Goal: Contribute content: Contribute content

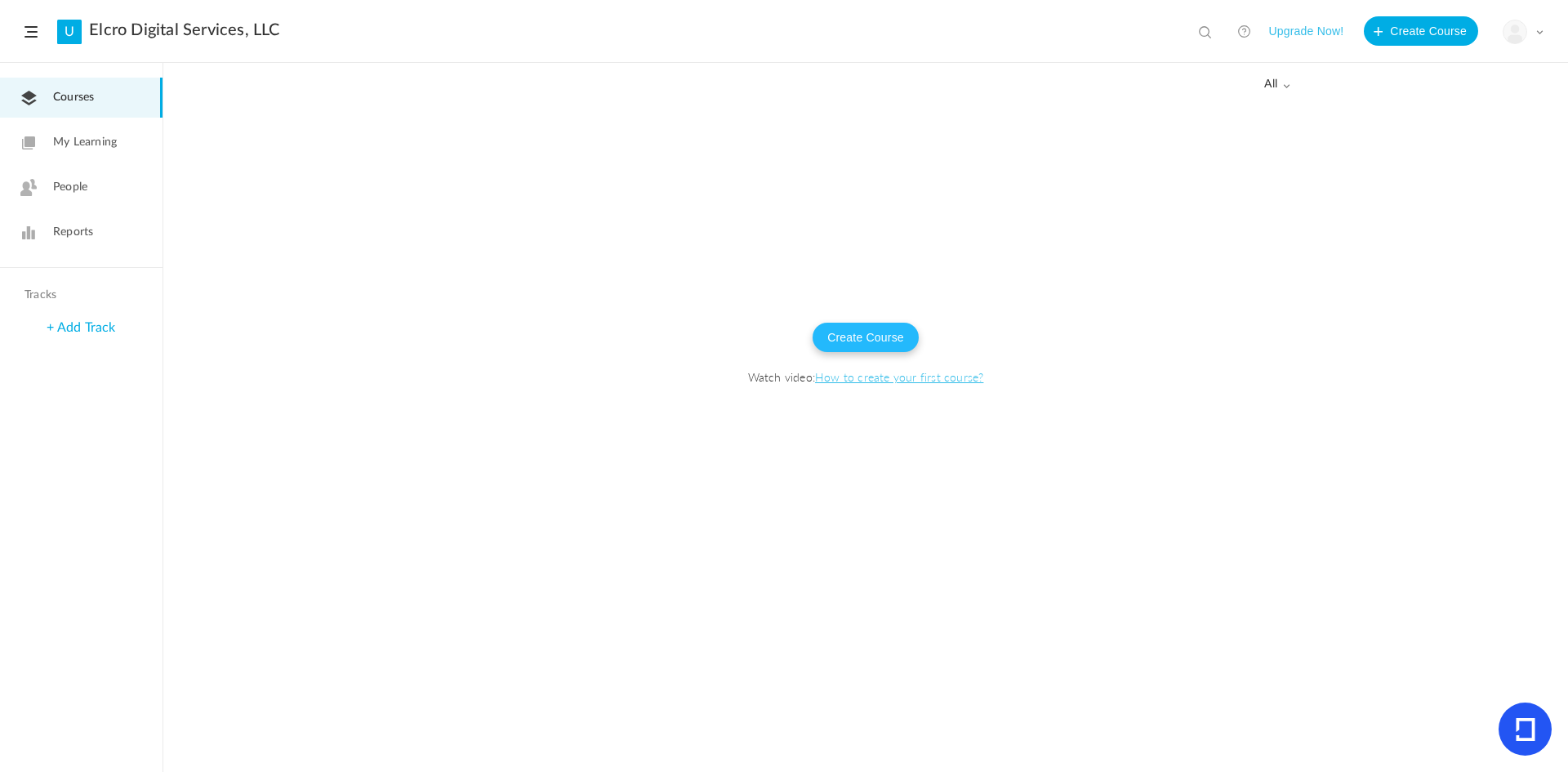
click at [854, 342] on button "Create Course" at bounding box center [866, 337] width 106 height 29
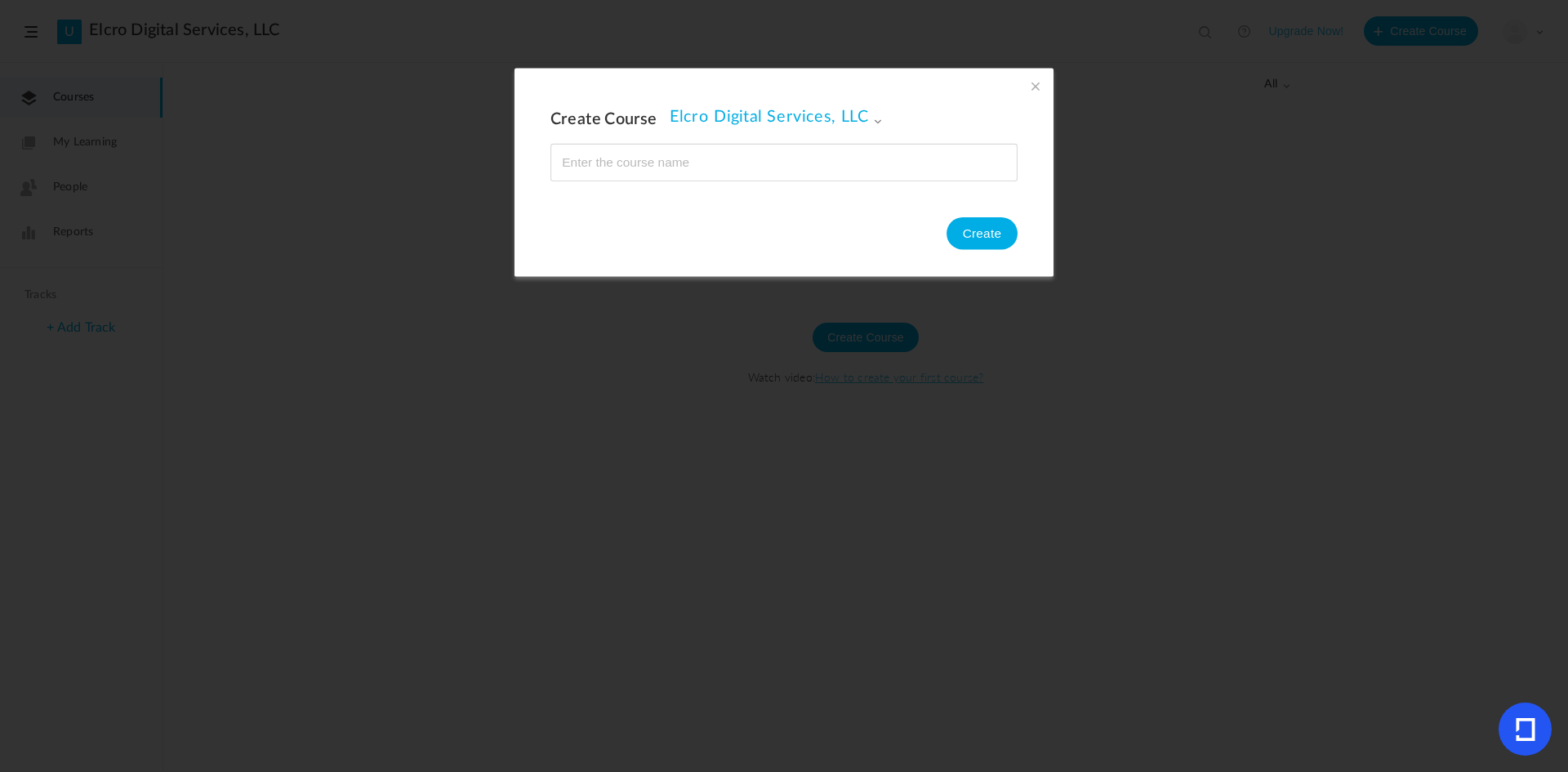
click at [745, 176] on input "name" at bounding box center [784, 162] width 466 height 36
type input "Support Operator Training - Basic"
click at [978, 234] on button "Create" at bounding box center [981, 234] width 71 height 33
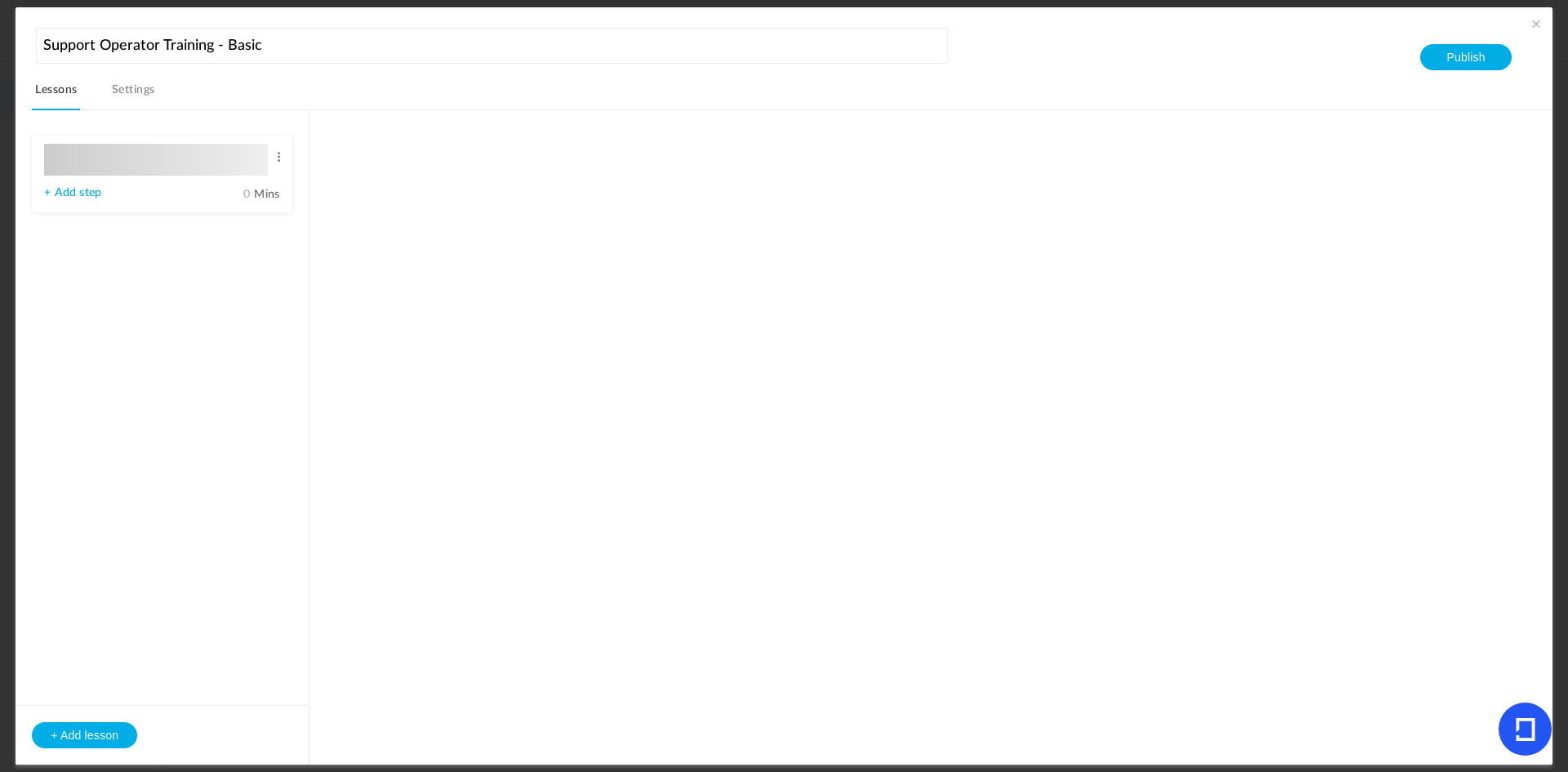
type input "Lesson 1"
type input "0"
type input "Step 1"
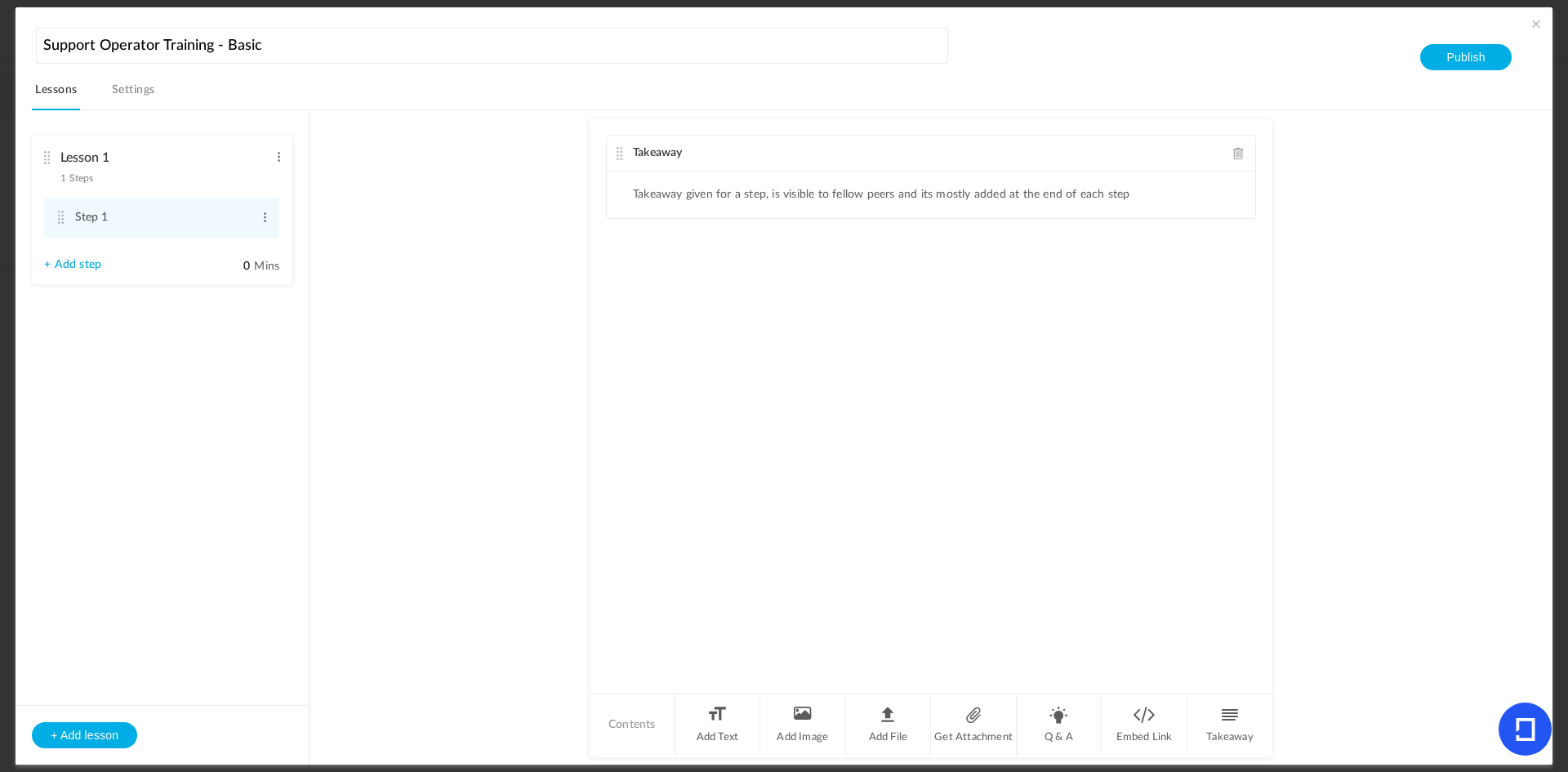
click at [887, 727] on li "Add File" at bounding box center [889, 725] width 86 height 61
click at [120, 90] on link "Settings" at bounding box center [133, 95] width 50 height 31
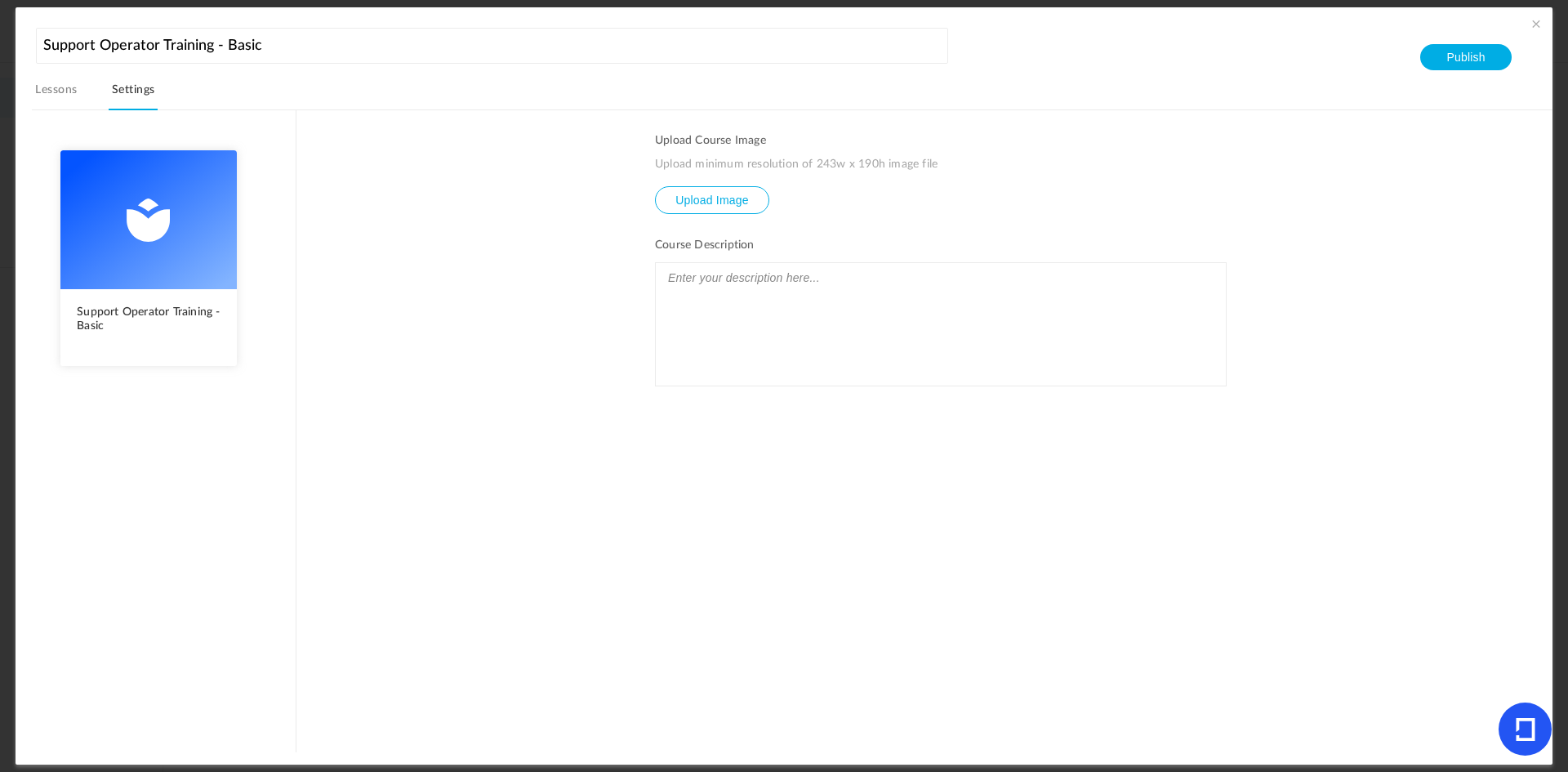
click at [42, 96] on link "Lessons" at bounding box center [56, 95] width 48 height 31
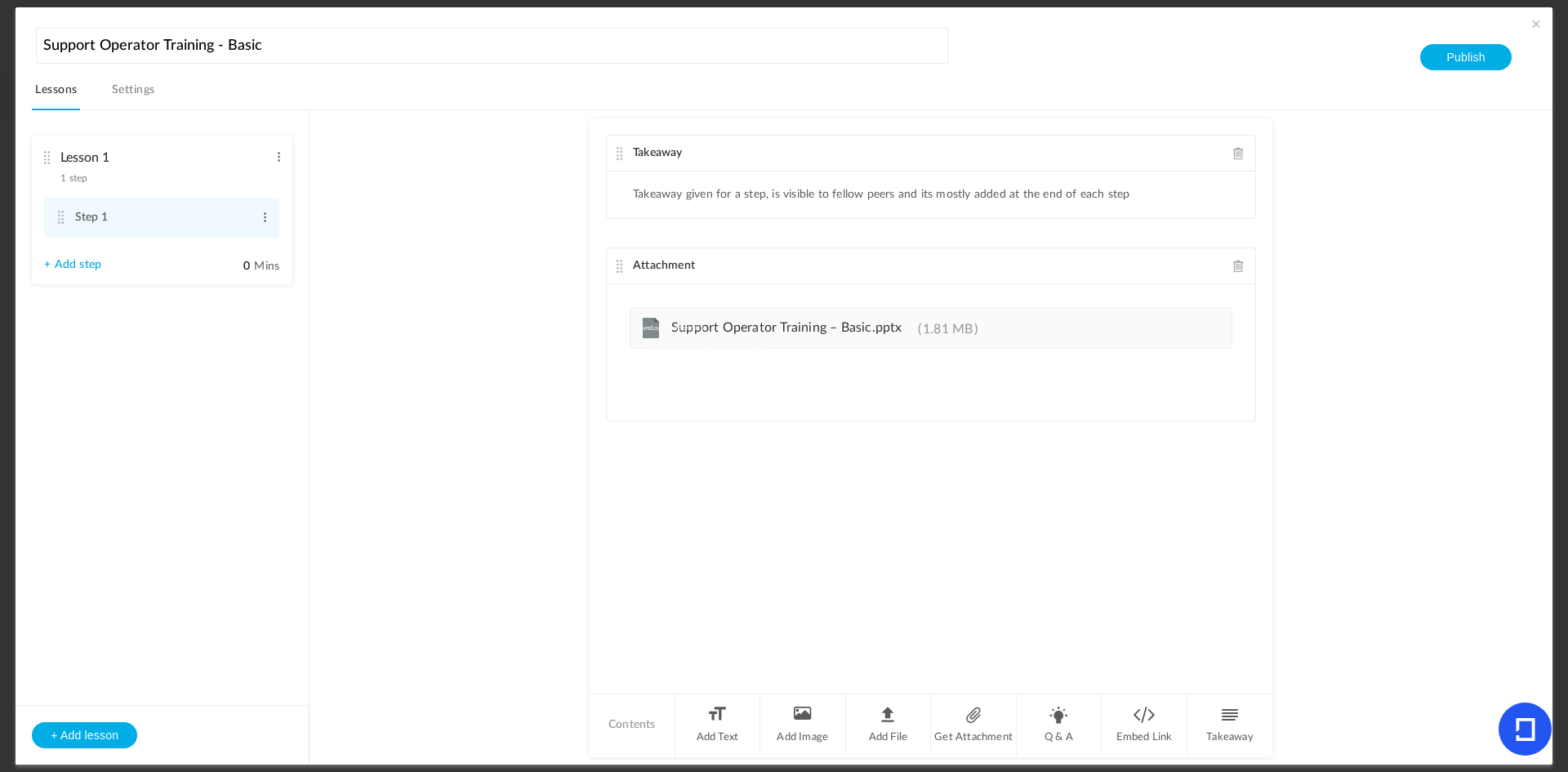
click at [1233, 268] on span at bounding box center [1239, 265] width 11 height 12
click at [760, 207] on ul "Takeaway given for a step, is visible to fellow peers and its mostly added at t…" at bounding box center [930, 194] width 648 height 46
click at [772, 170] on div "Takeaway" at bounding box center [930, 153] width 648 height 36
click at [792, 187] on li "Takeaway given for a step, is visible to fellow peers and its mostly added at t…" at bounding box center [882, 194] width 498 height 14
click at [832, 200] on li "Takeaway given for a step, is visible to fellow peers and its mostly added at t…" at bounding box center [882, 194] width 498 height 14
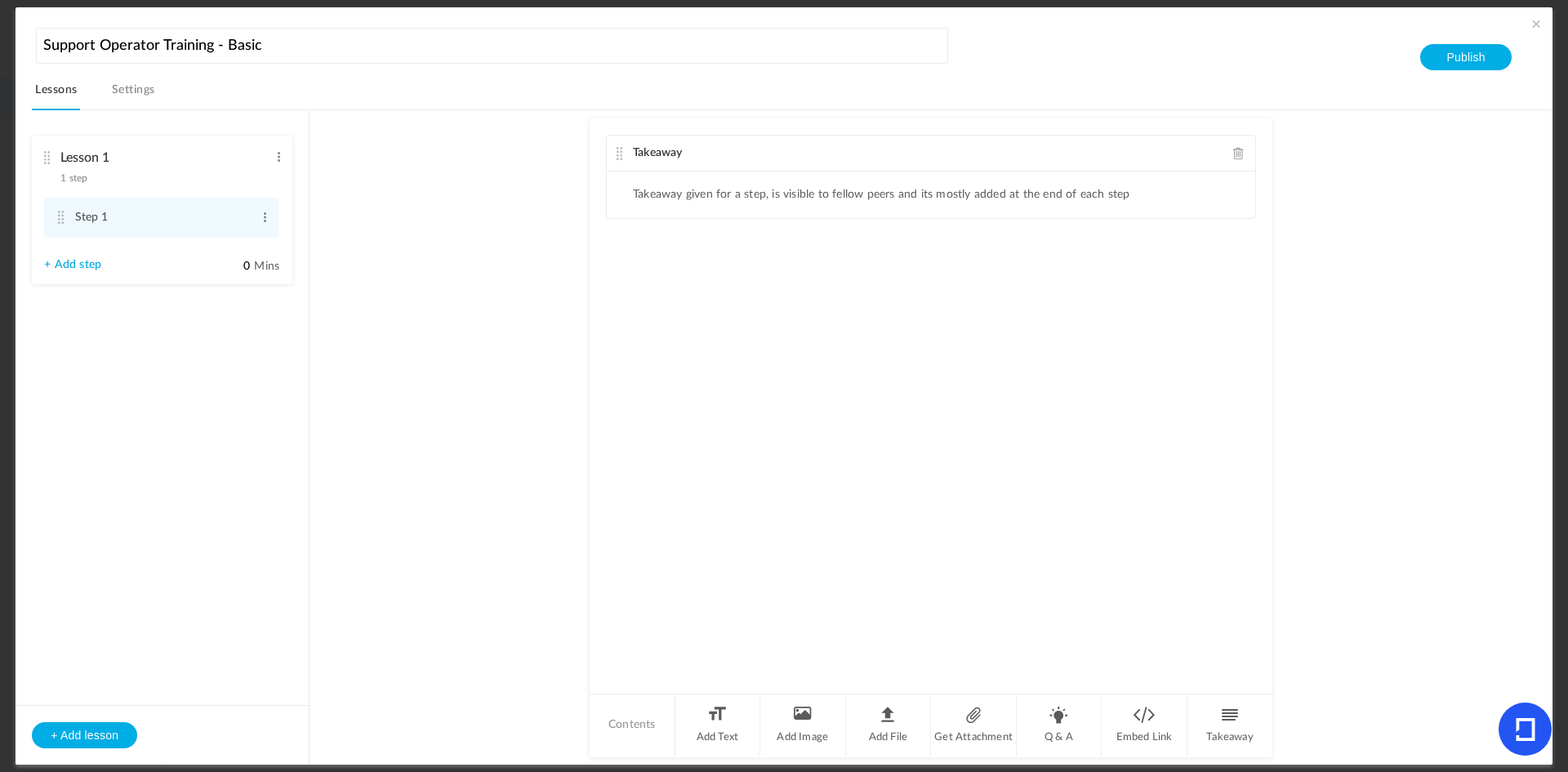
click at [1530, 21] on span at bounding box center [1536, 23] width 16 height 16
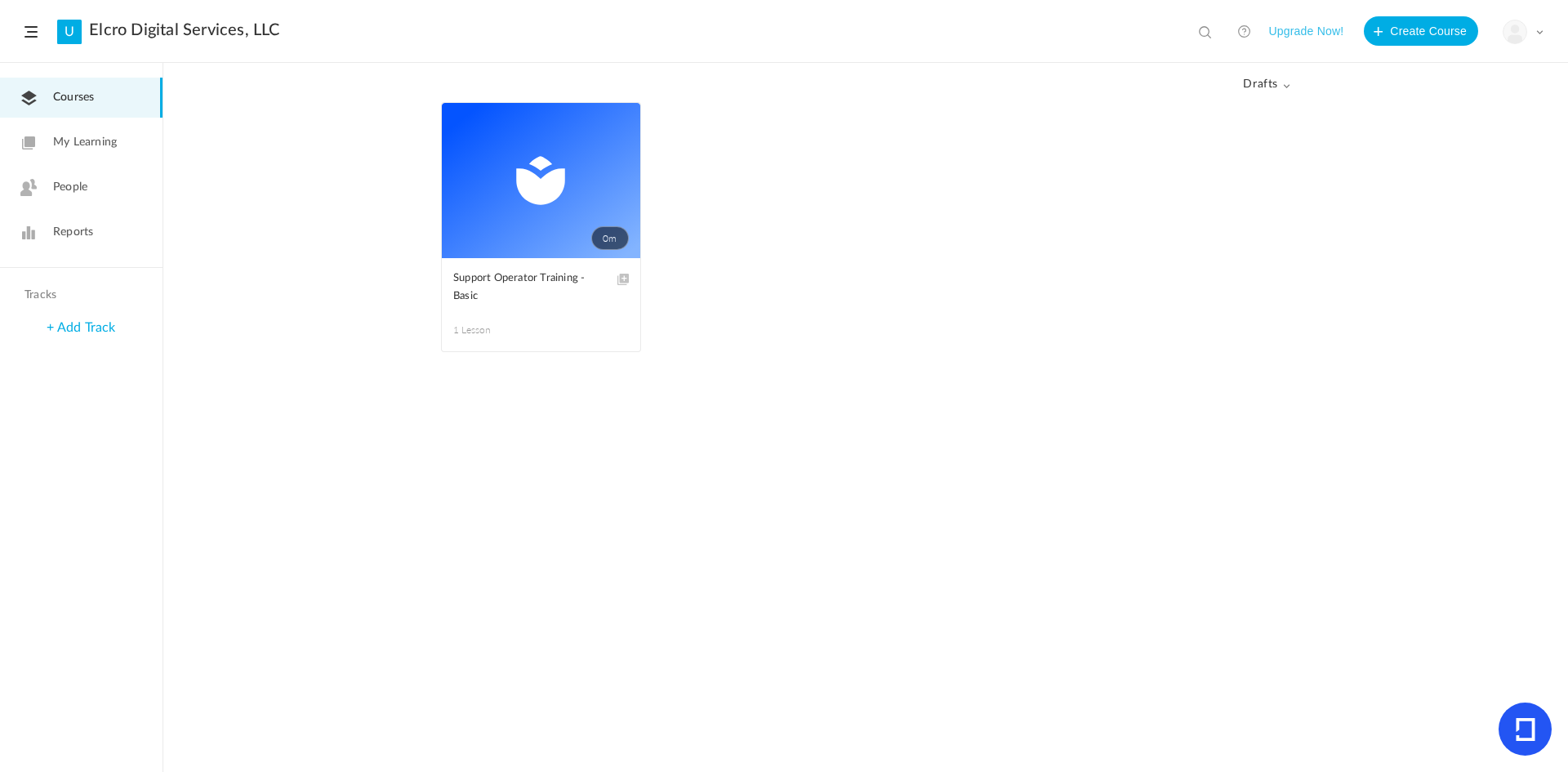
drag, startPoint x: 618, startPoint y: 173, endPoint x: 535, endPoint y: 325, distance: 173.2
click at [535, 325] on span "1 Lesson" at bounding box center [497, 330] width 88 height 15
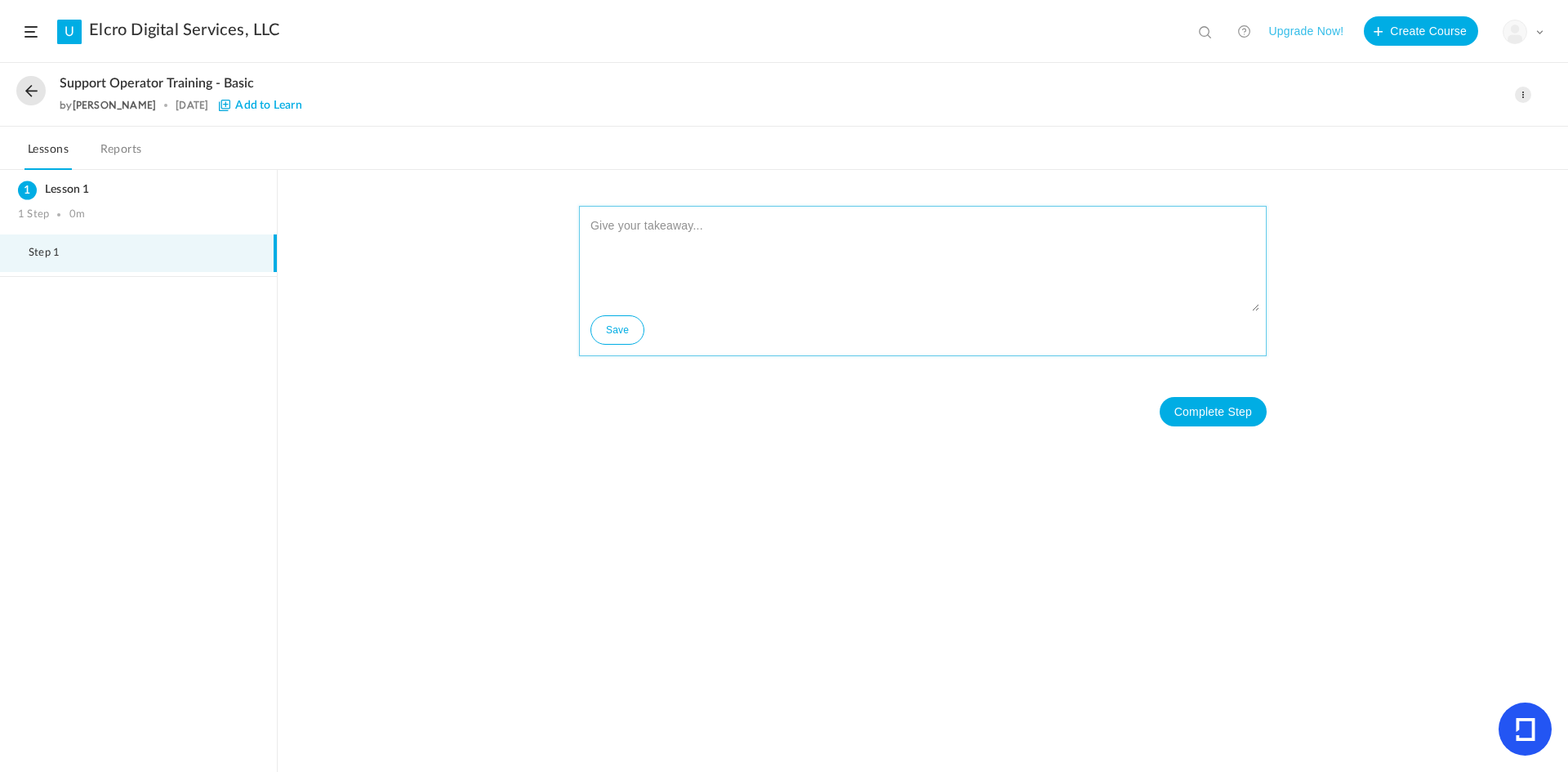
click at [748, 241] on textarea at bounding box center [923, 262] width 673 height 98
click at [39, 84] on button at bounding box center [30, 90] width 29 height 29
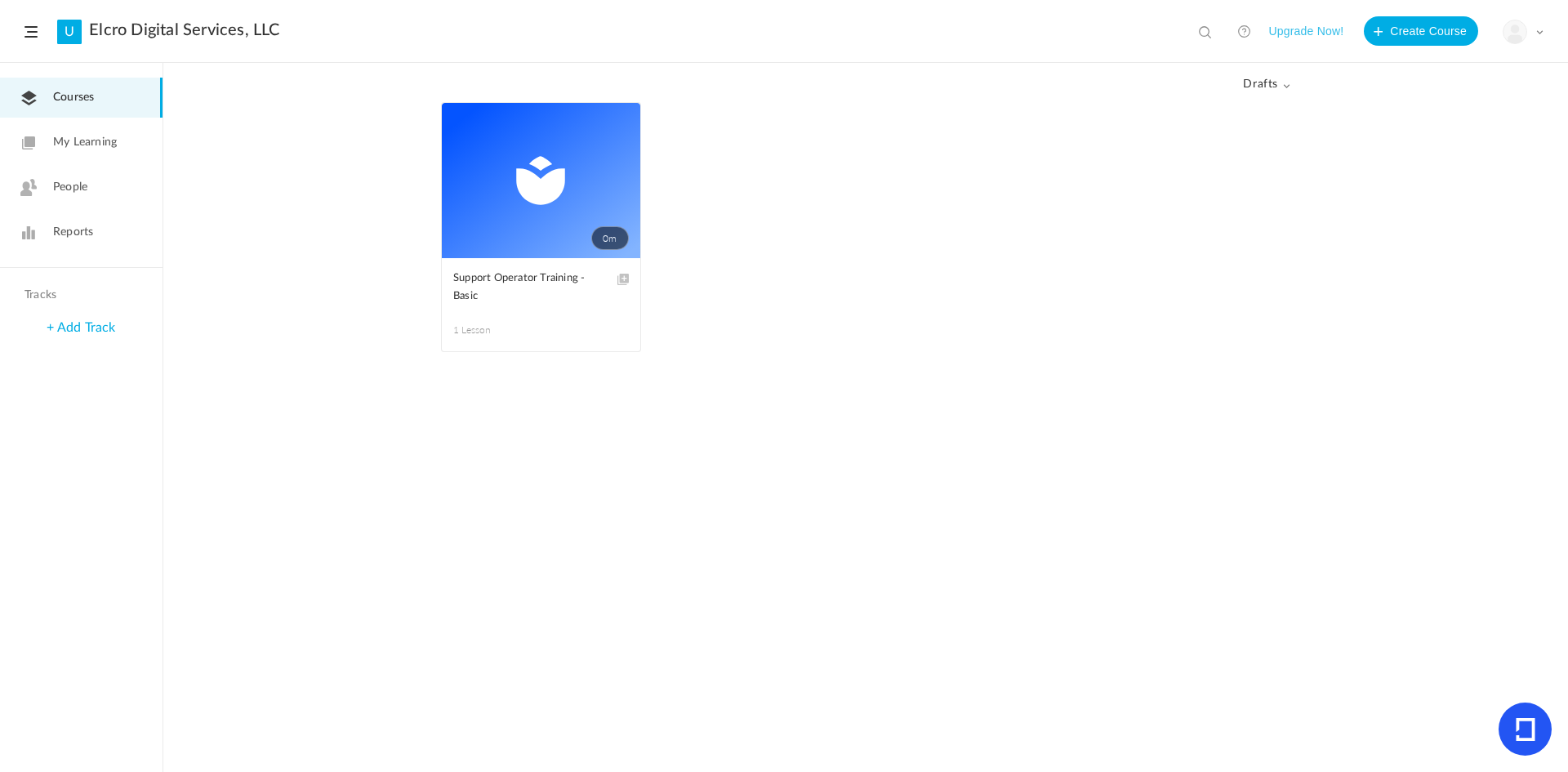
click at [563, 176] on link "0m" at bounding box center [541, 181] width 199 height 155
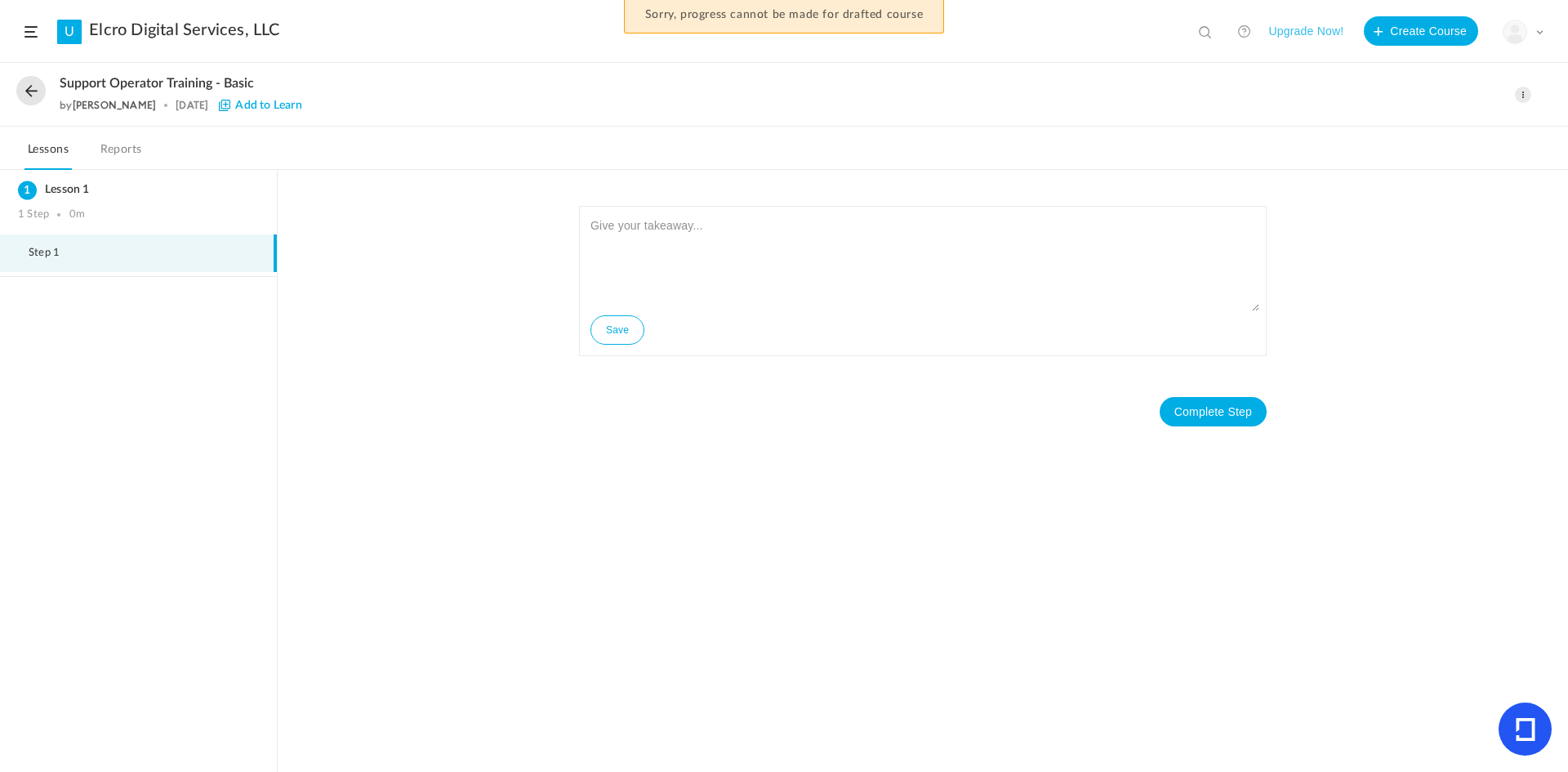
click at [1526, 94] on span at bounding box center [1523, 94] width 16 height 16
click at [1457, 132] on link "Edit" at bounding box center [1453, 132] width 153 height 30
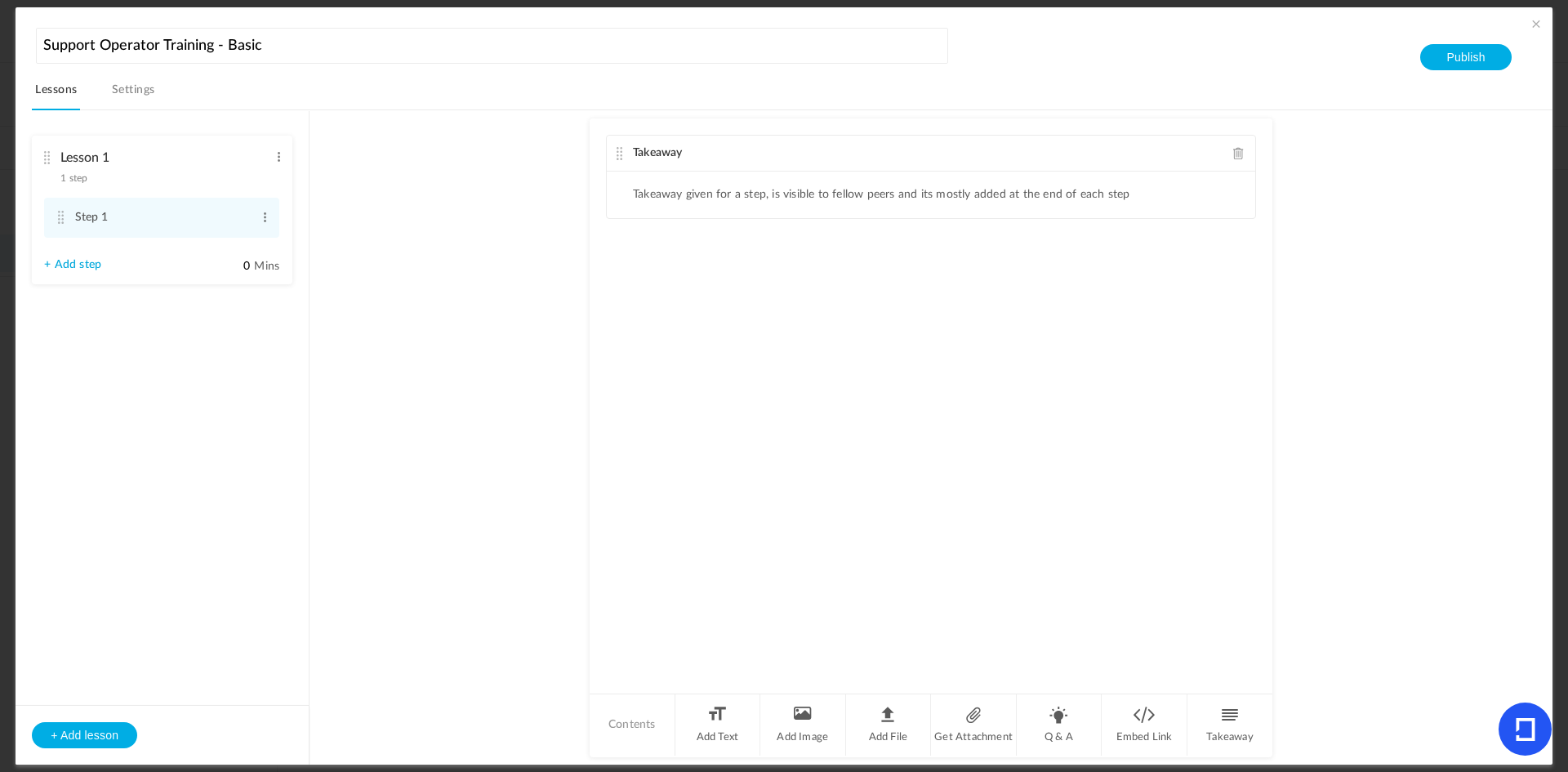
click at [1238, 152] on span at bounding box center [1239, 152] width 11 height 12
click at [890, 733] on li "Add File" at bounding box center [889, 725] width 86 height 61
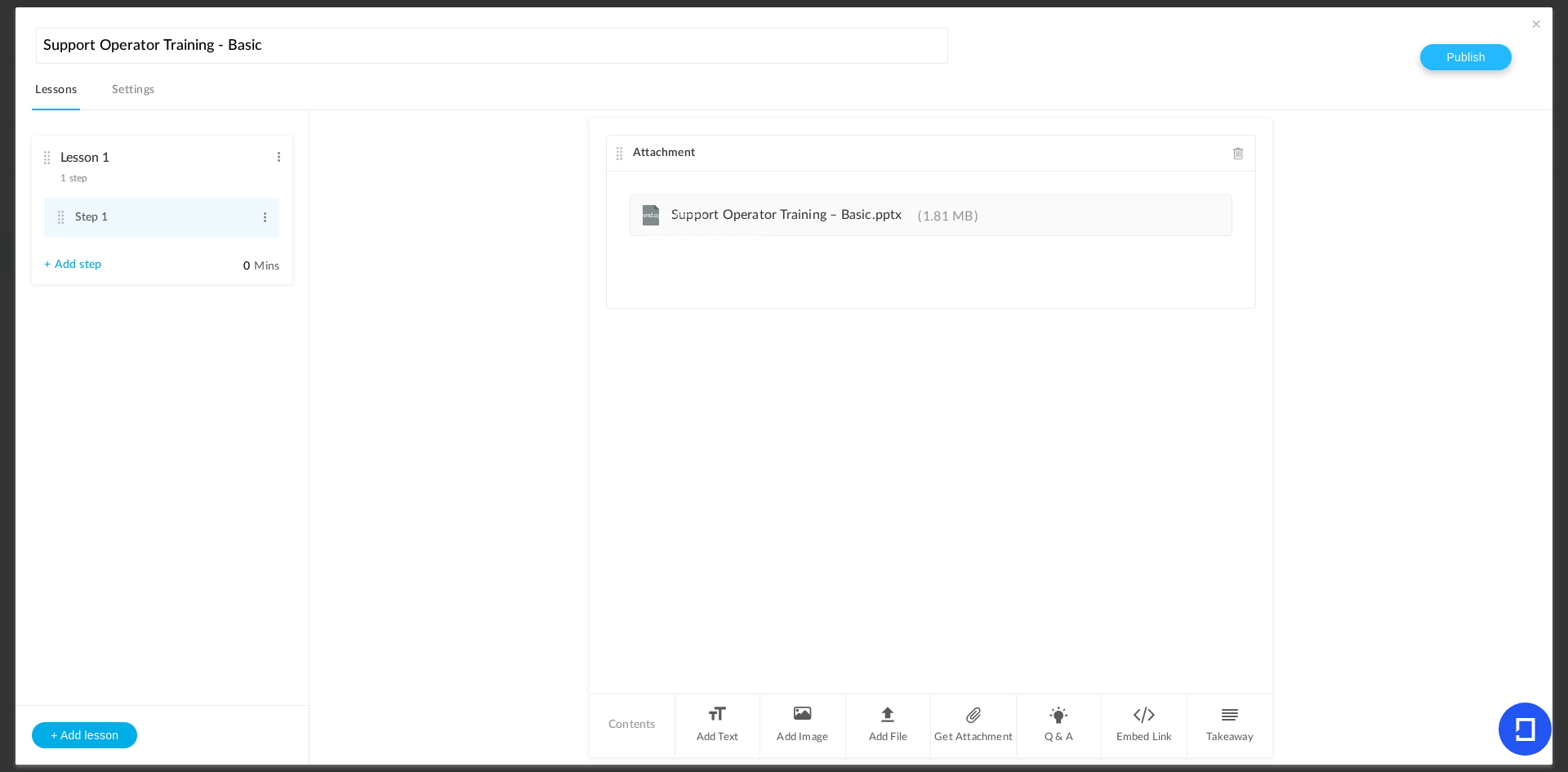
click at [1445, 54] on button "Publish" at bounding box center [1466, 58] width 91 height 26
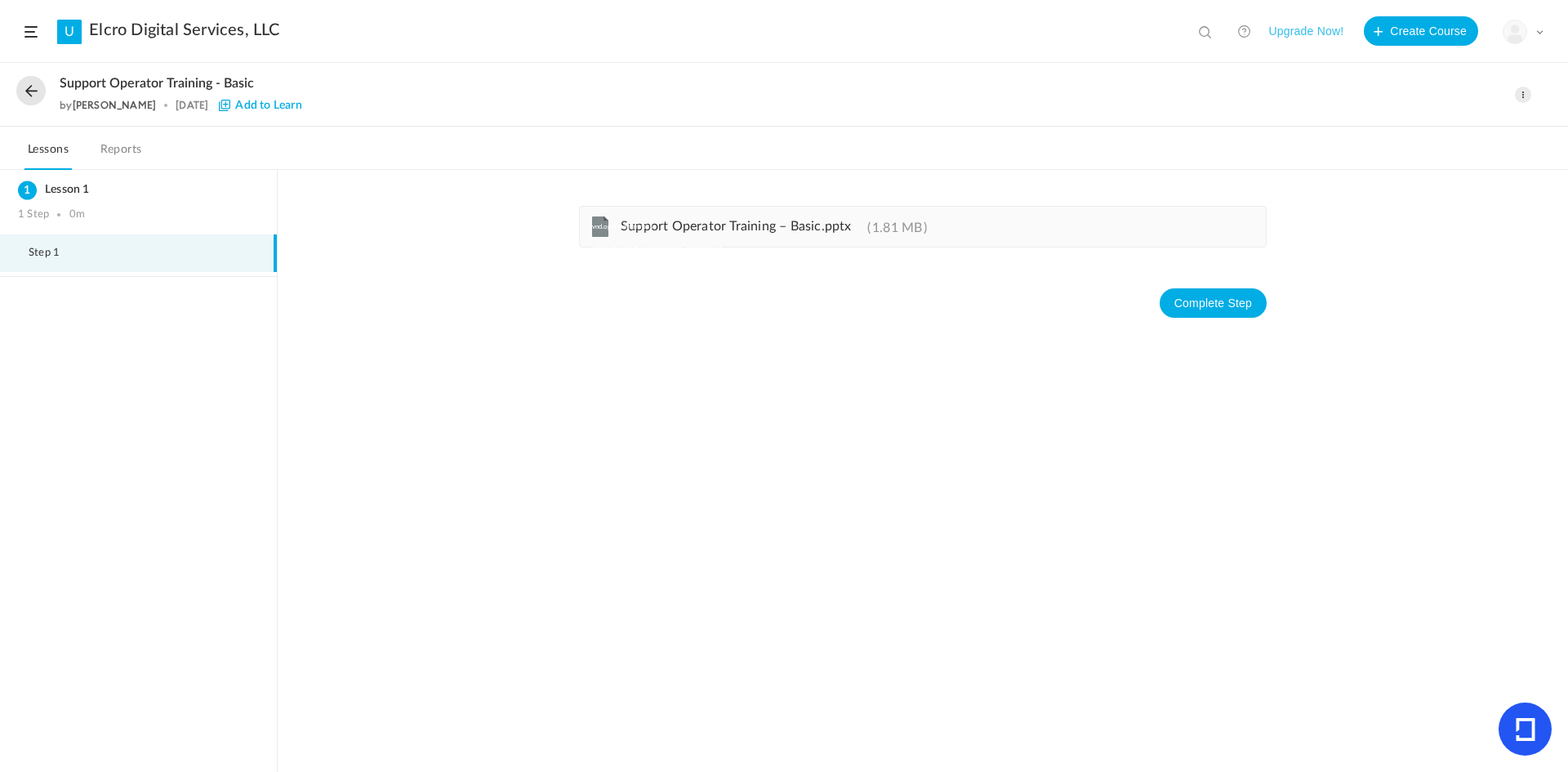
click at [784, 245] on div "vnd.openxmlformats-officedocument.presentationml.presentation Support Operator …" at bounding box center [923, 226] width 688 height 42
click at [1535, 96] on div "Support Operator Training - Basic by [PERSON_NAME] [DATE] Edit Delete Move to d…" at bounding box center [784, 95] width 1568 height 62
click at [1531, 93] on div "Support Operator Training - Basic by [PERSON_NAME] [DATE] Edit Delete Move to d…" at bounding box center [784, 95] width 1568 height 62
click at [1524, 90] on span at bounding box center [1523, 94] width 16 height 16
click at [1401, 130] on link "Edit" at bounding box center [1453, 132] width 153 height 30
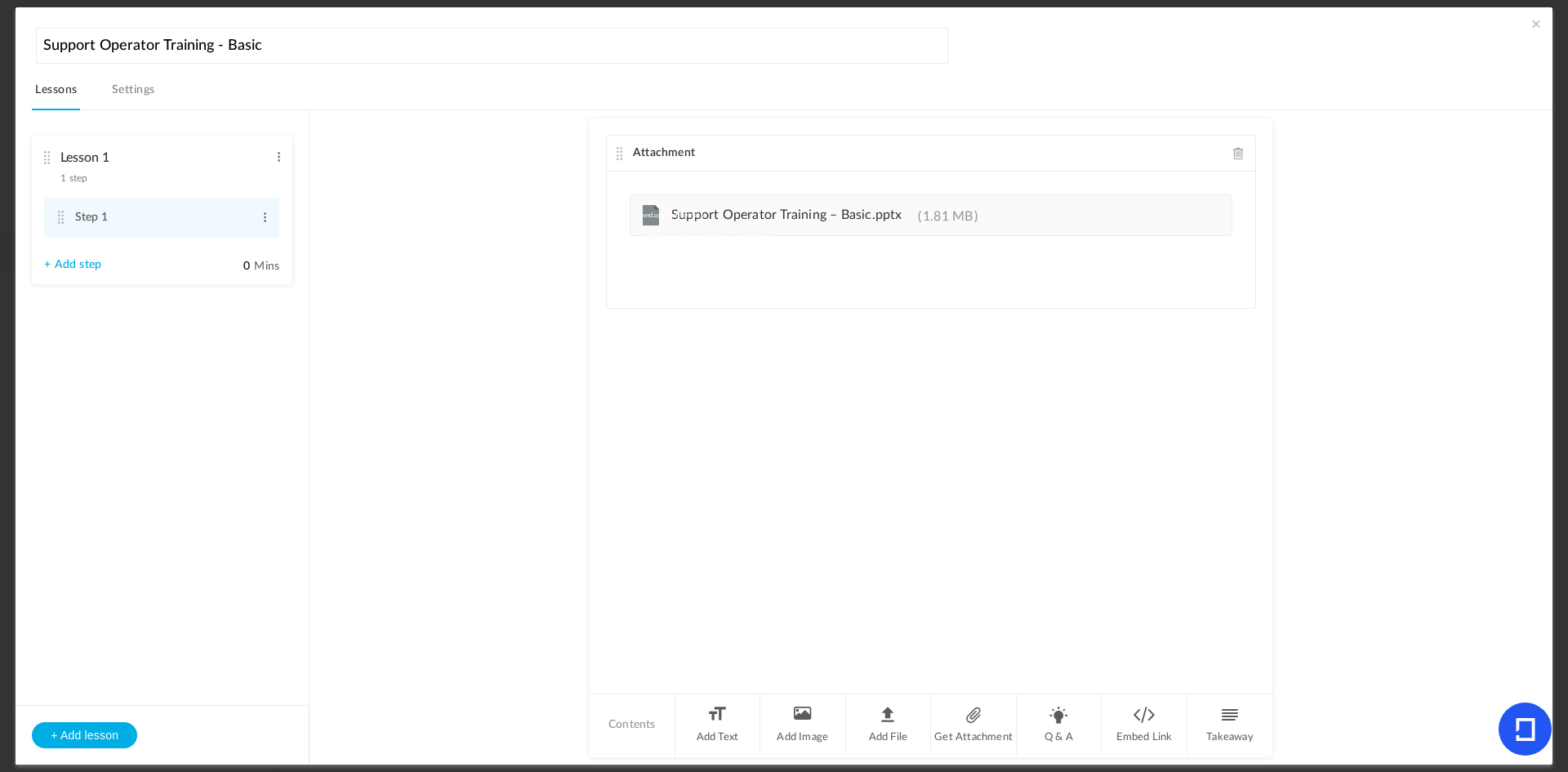
click at [1225, 156] on div "Attachment" at bounding box center [930, 153] width 648 height 36
click at [1237, 152] on span at bounding box center [1239, 152] width 11 height 12
click at [784, 708] on li "Add Image" at bounding box center [802, 725] width 86 height 61
